Goal: Task Accomplishment & Management: Use online tool/utility

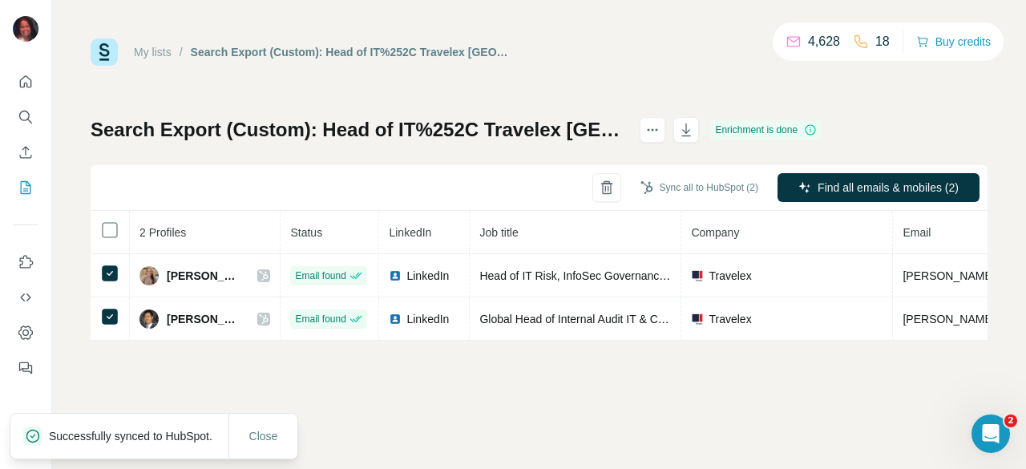
click at [720, 188] on button "Sync all to HubSpot (2)" at bounding box center [699, 188] width 140 height 24
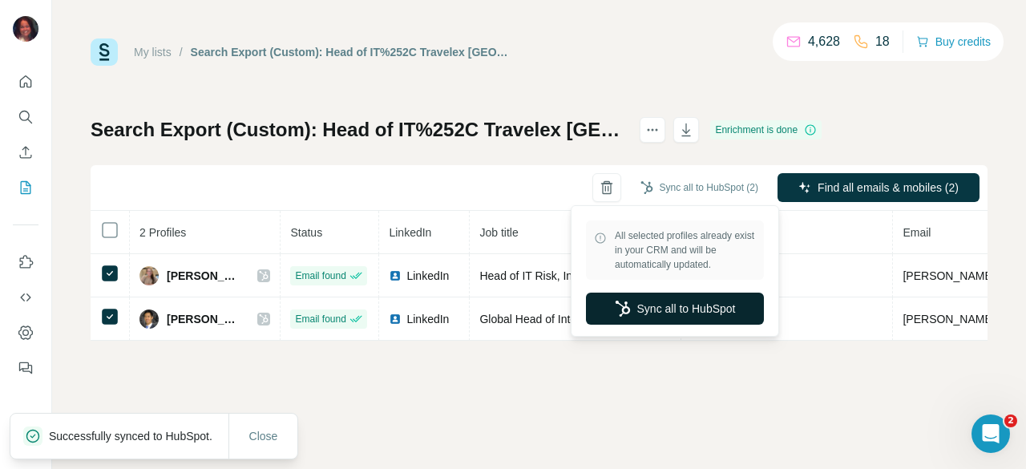
click at [710, 304] on button "Sync all to HubSpot" at bounding box center [675, 309] width 178 height 32
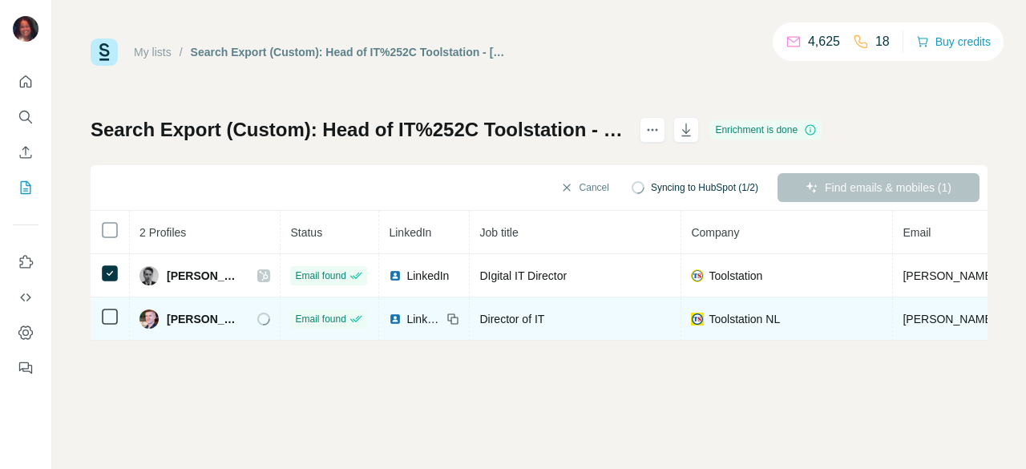
click at [122, 321] on td at bounding box center [110, 318] width 39 height 43
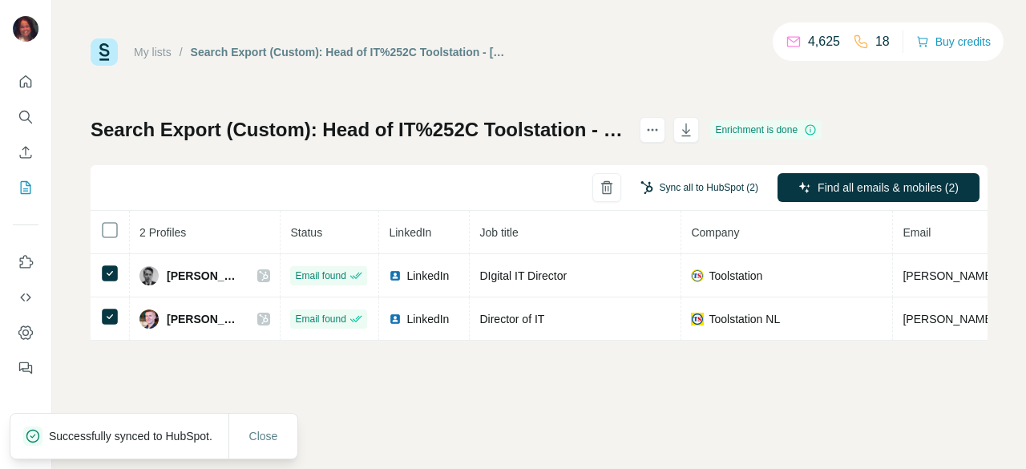
click at [689, 190] on button "Sync all to HubSpot (2)" at bounding box center [699, 188] width 140 height 24
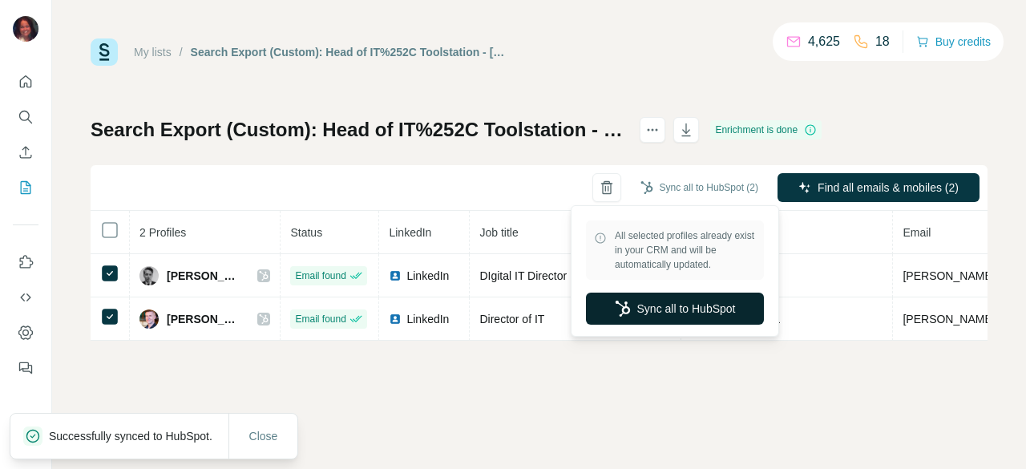
click at [656, 307] on button "Sync all to HubSpot" at bounding box center [675, 309] width 178 height 32
